Goal: Book appointment/travel/reservation

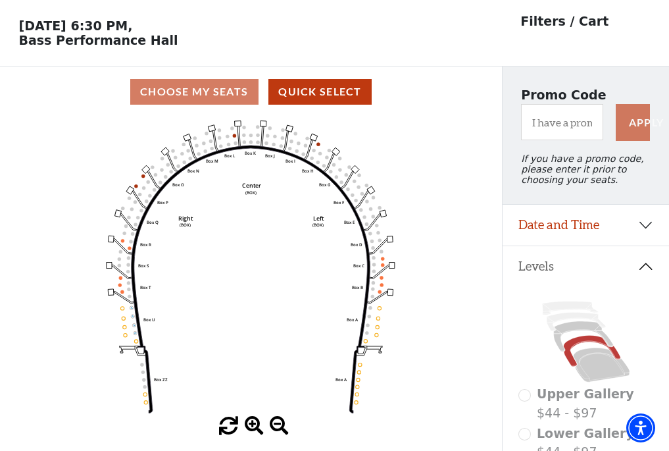
scroll to position [61, 0]
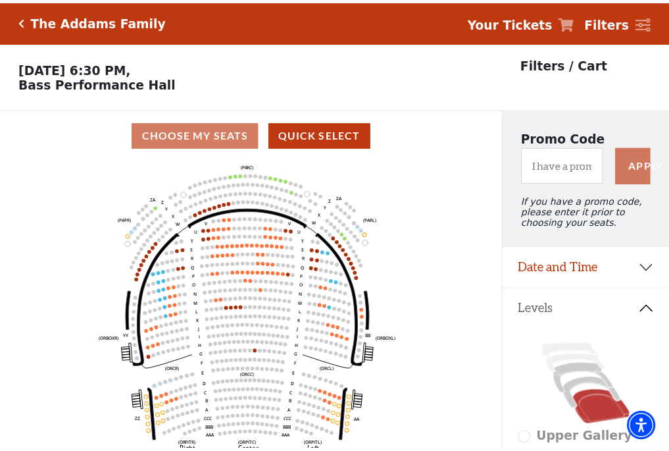
scroll to position [61, 0]
